Goal: Entertainment & Leisure: Consume media (video, audio)

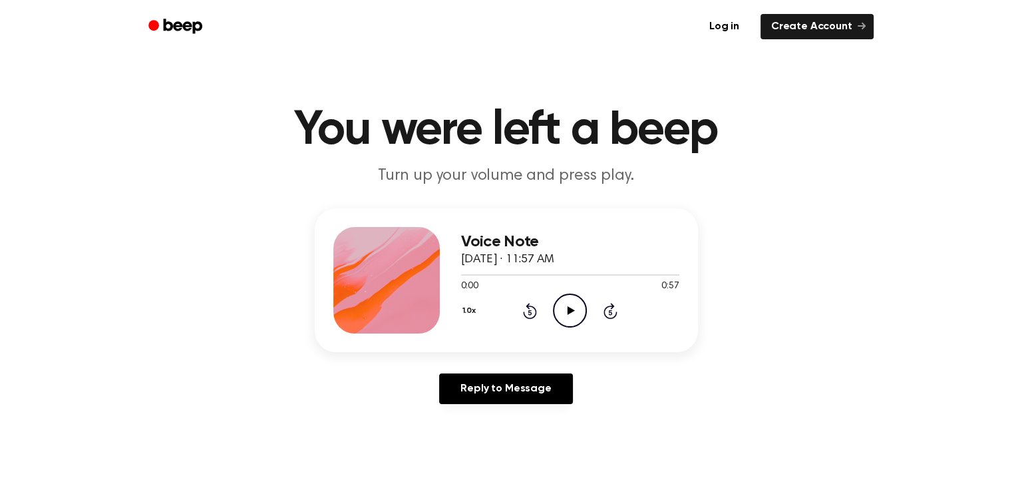
click at [564, 309] on icon "Play Audio" at bounding box center [570, 310] width 34 height 34
click at [607, 275] on div at bounding box center [570, 274] width 218 height 1
drag, startPoint x: 620, startPoint y: 273, endPoint x: 661, endPoint y: 275, distance: 40.6
click at [661, 275] on div at bounding box center [570, 274] width 218 height 1
click at [561, 312] on icon "Play Audio" at bounding box center [570, 310] width 34 height 34
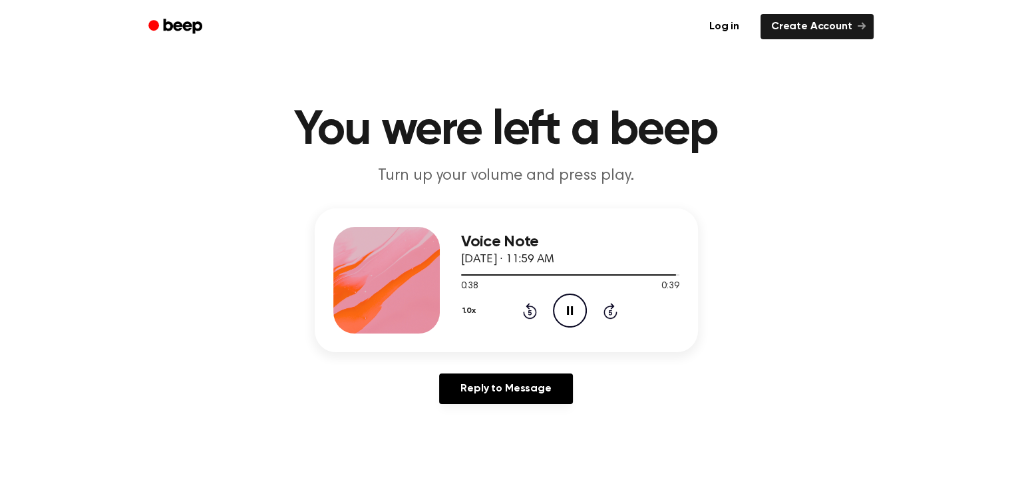
click at [559, 313] on icon "Pause Audio" at bounding box center [570, 310] width 34 height 34
click at [559, 313] on icon "Play Audio" at bounding box center [570, 310] width 34 height 34
click at [572, 309] on icon at bounding box center [570, 310] width 7 height 9
click at [564, 275] on div at bounding box center [545, 274] width 169 height 1
